Goal: Navigation & Orientation: Find specific page/section

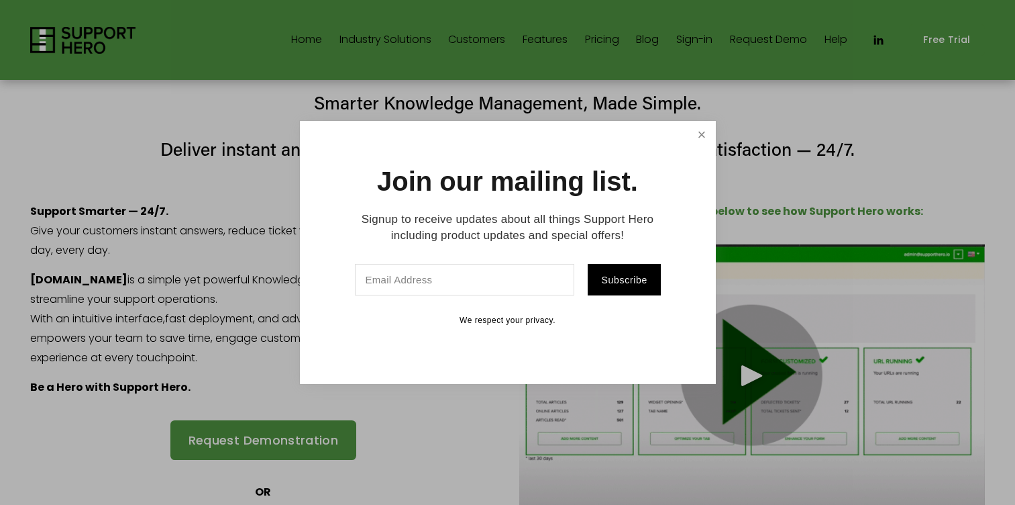
click at [707, 130] on link "Close" at bounding box center [701, 134] width 23 height 23
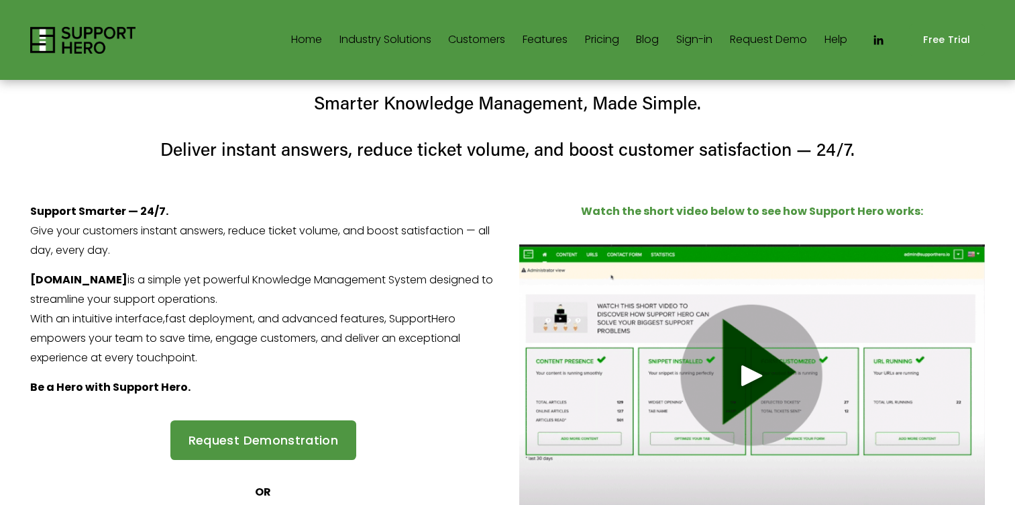
click at [0, 0] on span "Call Centers/Contact Centers" at bounding box center [0, 0] width 0 height 0
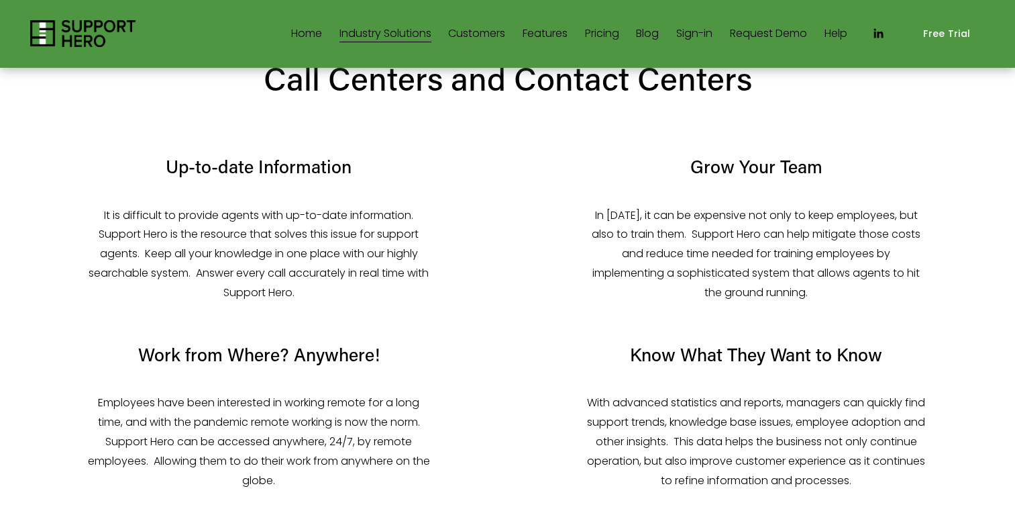
scroll to position [578, 0]
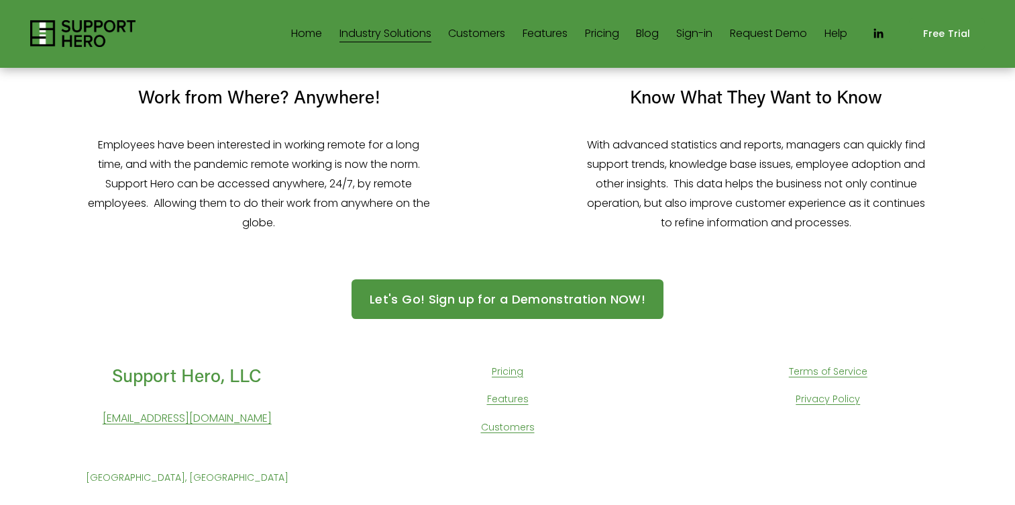
click at [809, 399] on link "Privacy Policy" at bounding box center [828, 399] width 64 height 17
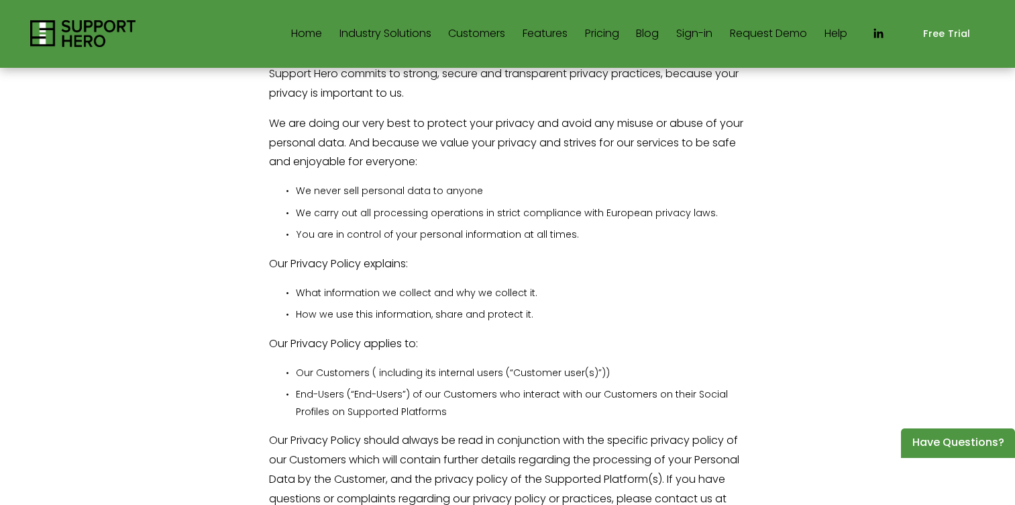
scroll to position [213, 0]
